Goal: Task Accomplishment & Management: Complete application form

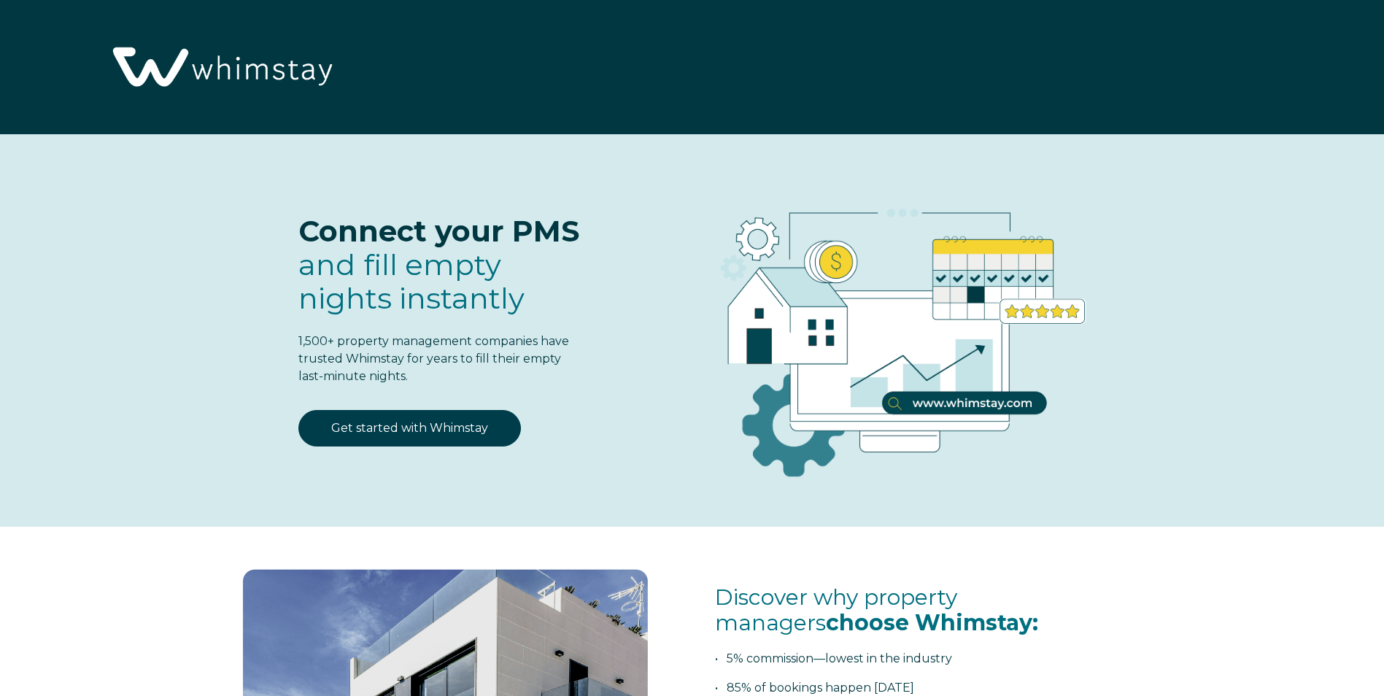
select select "US"
select select "Standard"
click at [422, 437] on link "Get started with Whimstay" at bounding box center [409, 428] width 222 height 36
select select "US"
select select "Standard"
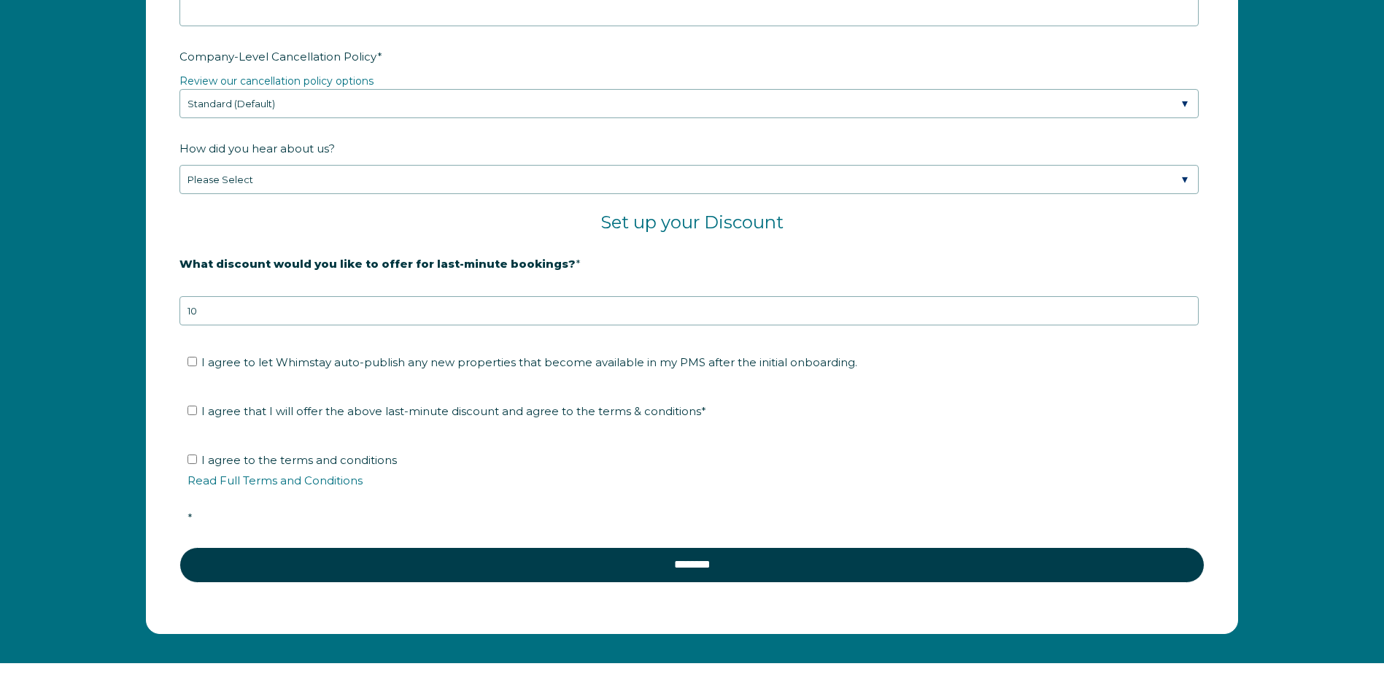
scroll to position [2422, 0]
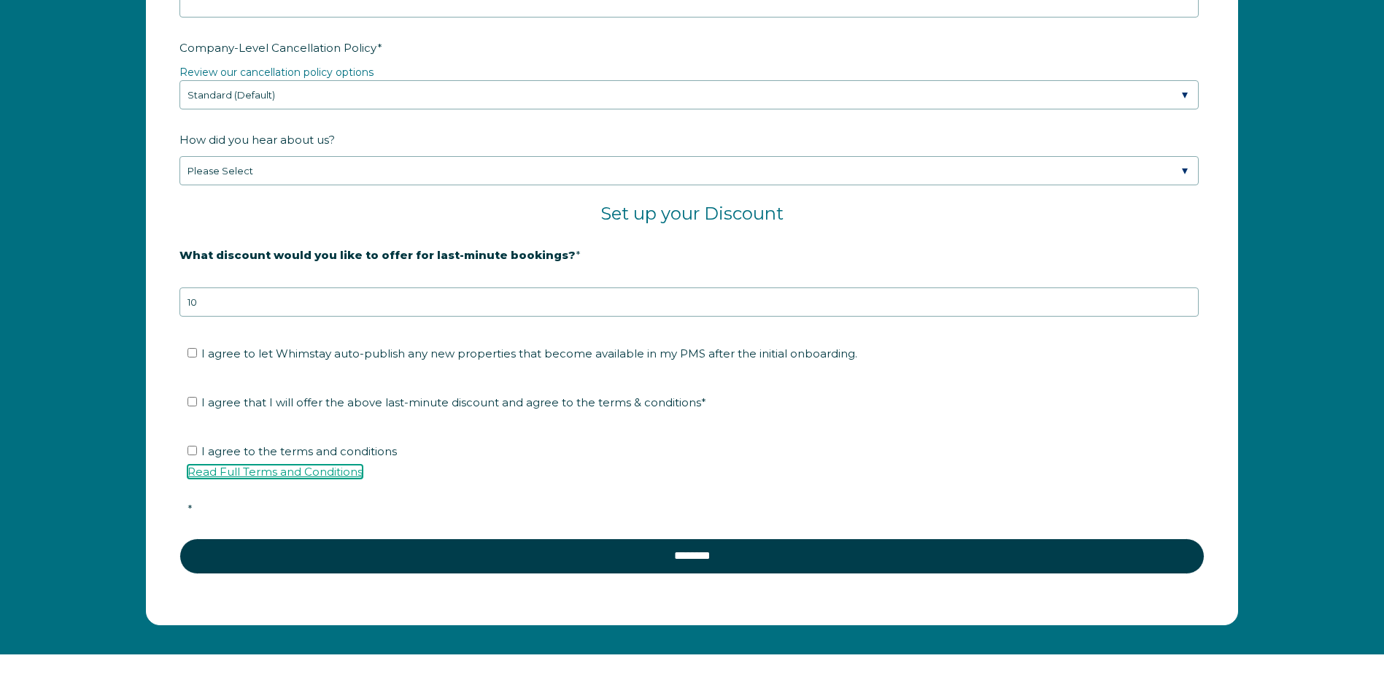
click at [282, 470] on link "Read Full Terms and Conditions" at bounding box center [274, 472] width 175 height 14
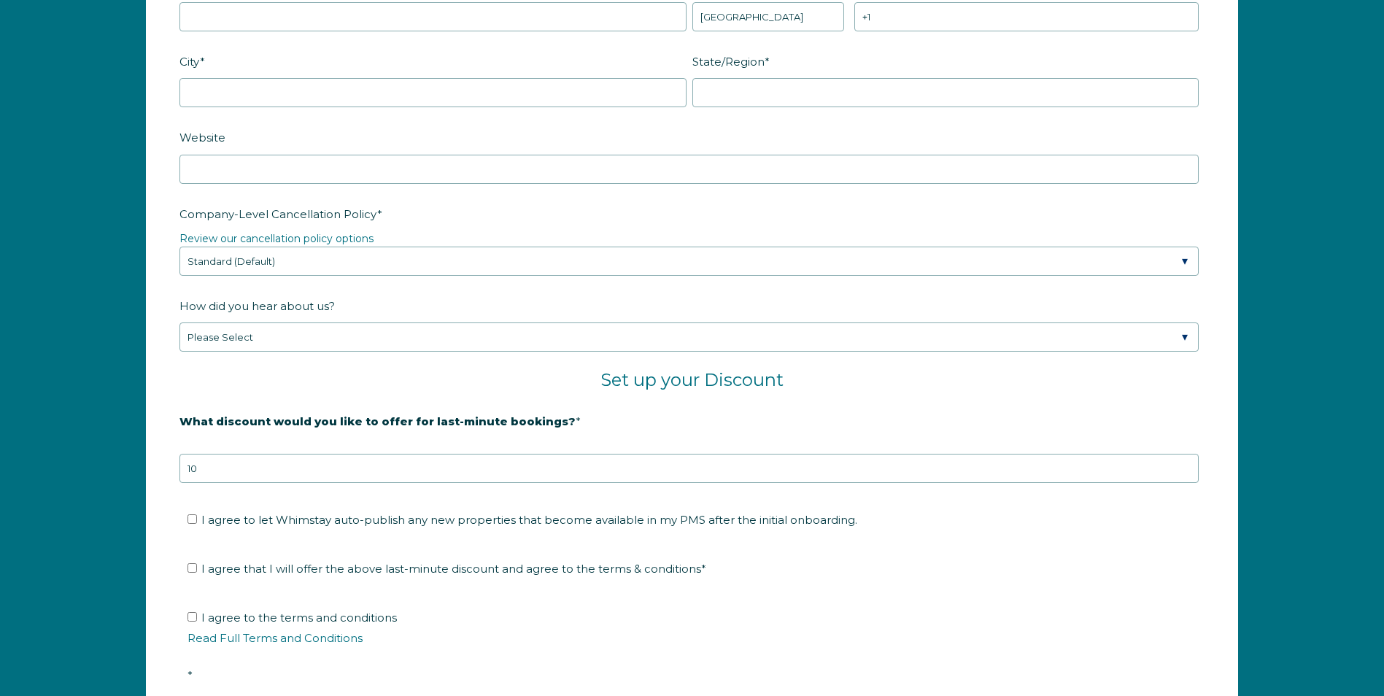
scroll to position [2273, 0]
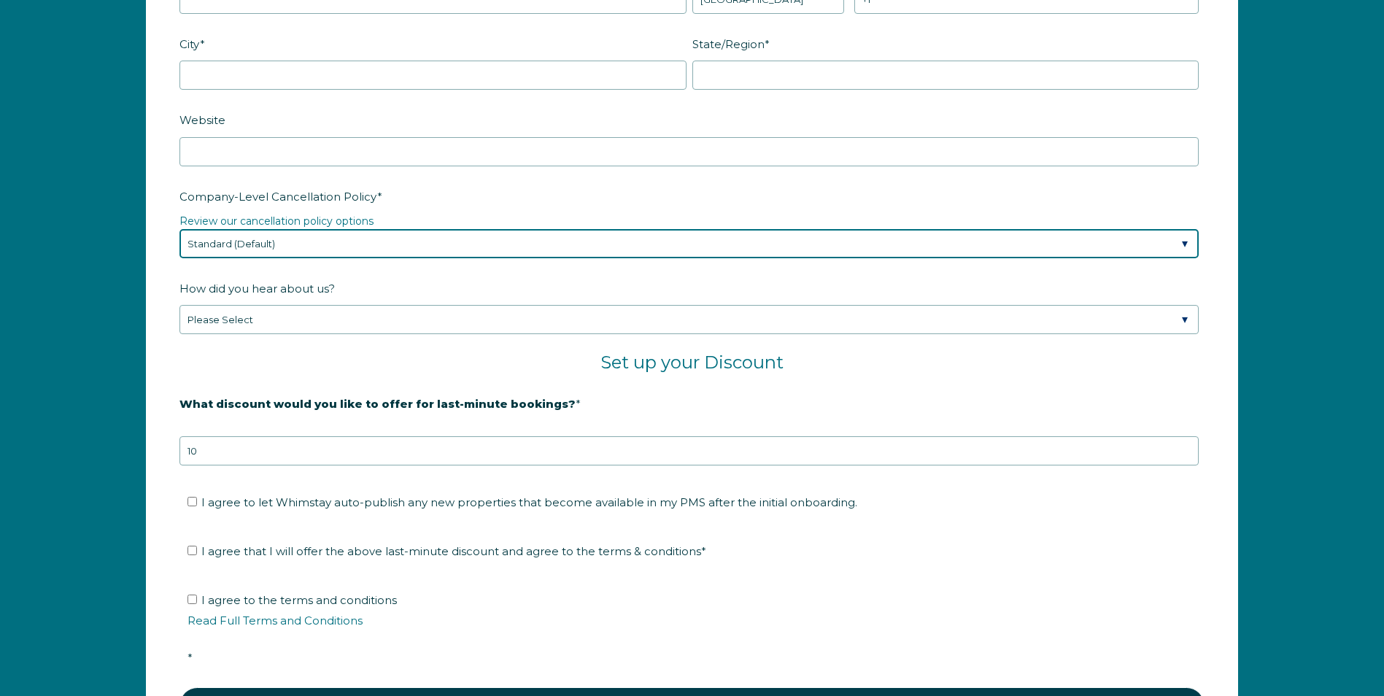
click at [1183, 248] on select "Please Select Partial Standard (Default) Moderate Strict" at bounding box center [688, 243] width 1019 height 29
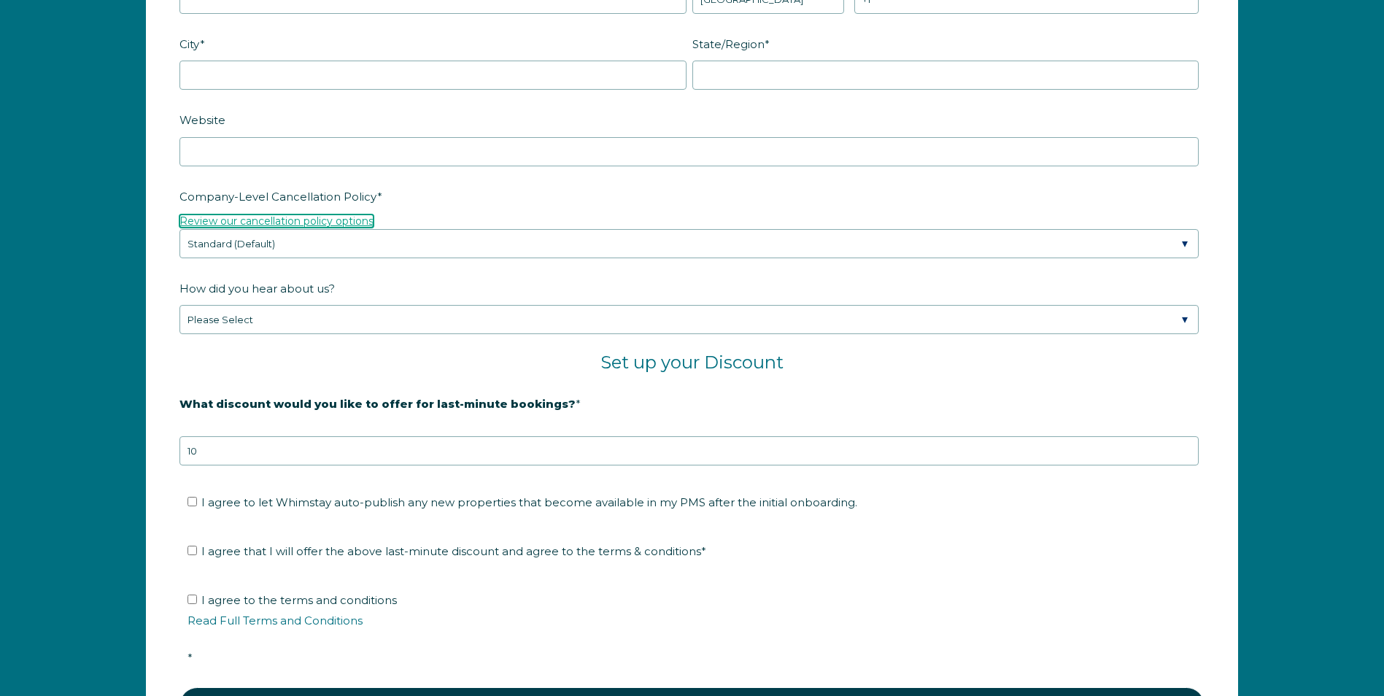
click at [326, 218] on link "Review our cancellation policy options" at bounding box center [276, 220] width 194 height 13
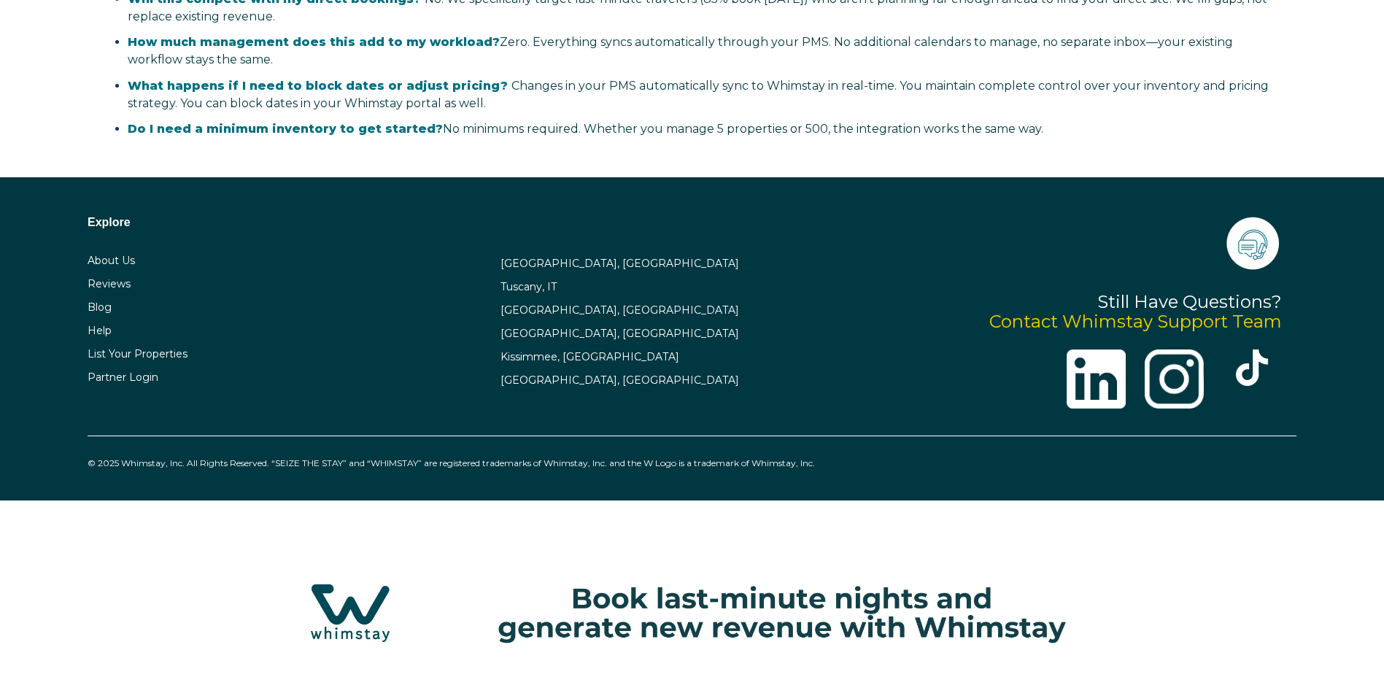
scroll to position [3393, 0]
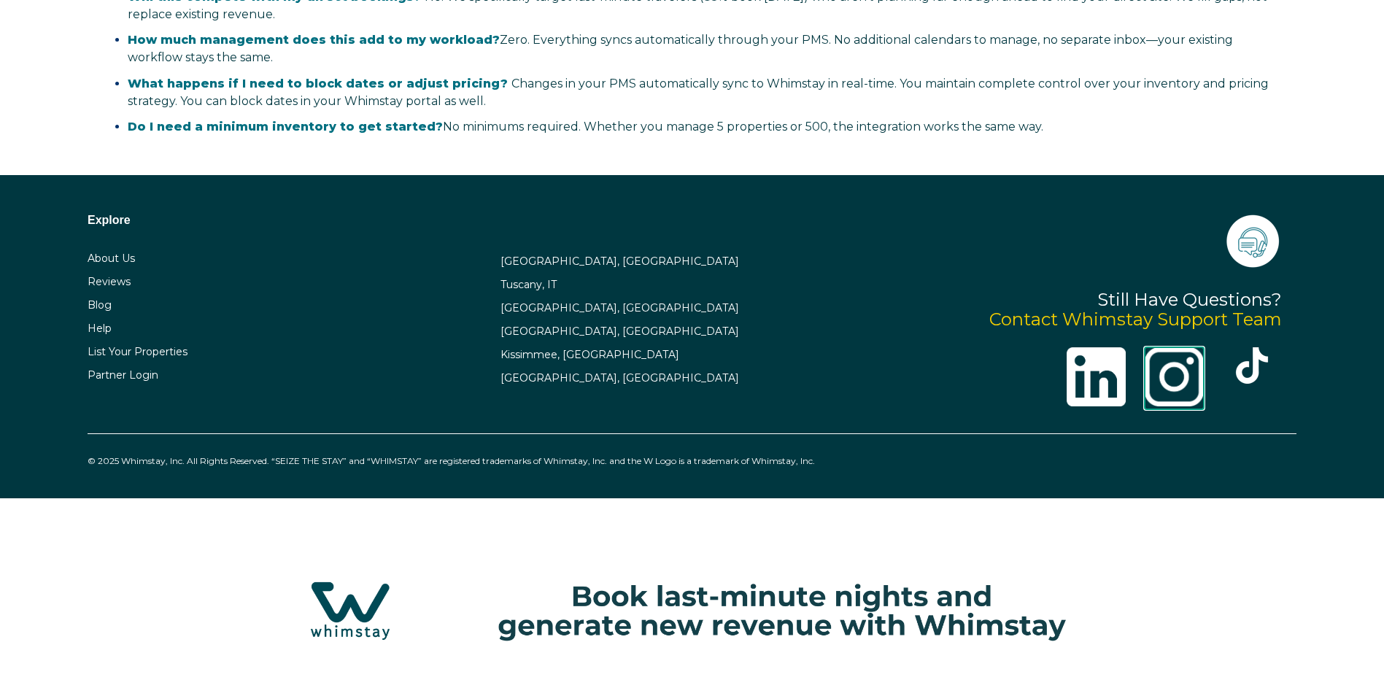
click at [1179, 374] on img at bounding box center [1174, 376] width 59 height 59
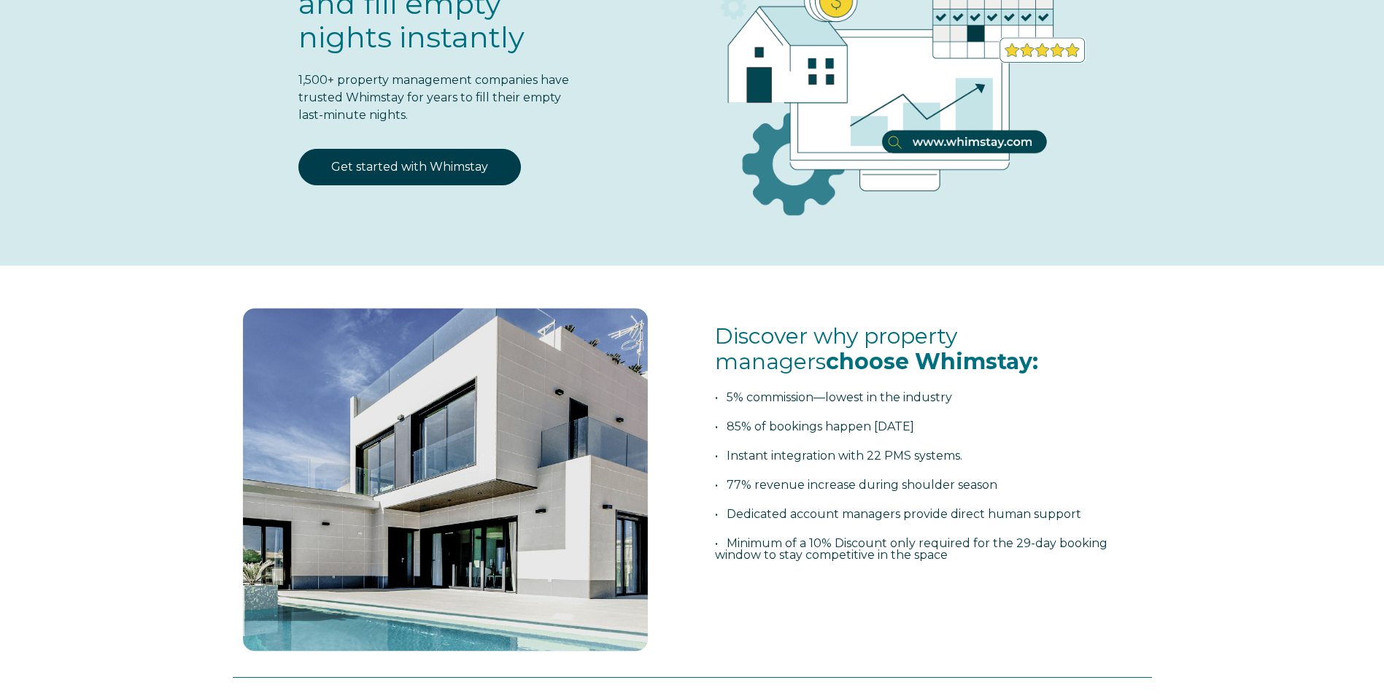
scroll to position [266, 0]
